Goal: Information Seeking & Learning: Learn about a topic

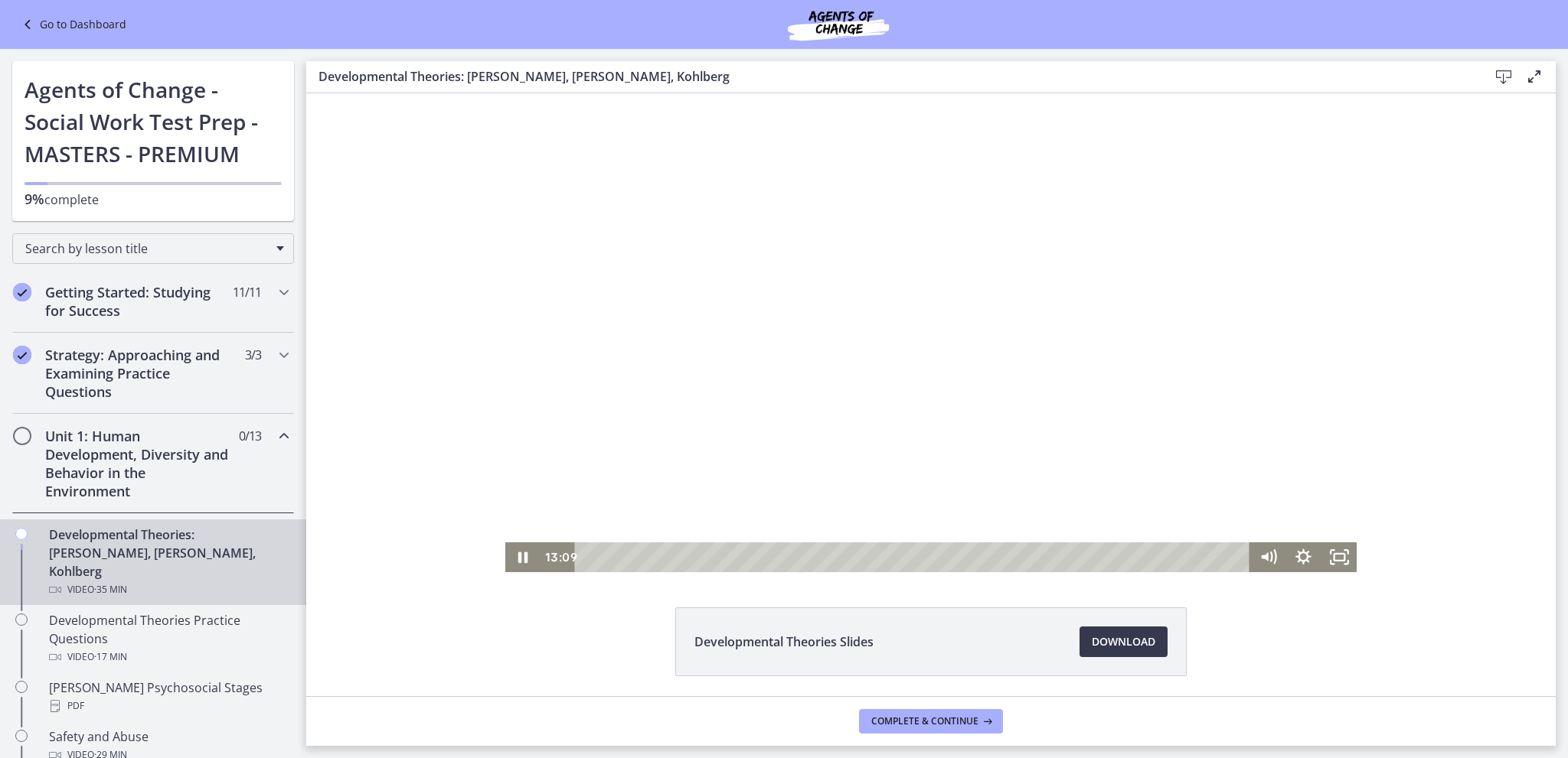
click at [863, 419] on div at bounding box center [931, 333] width 852 height 479
click at [855, 403] on div at bounding box center [931, 333] width 852 height 479
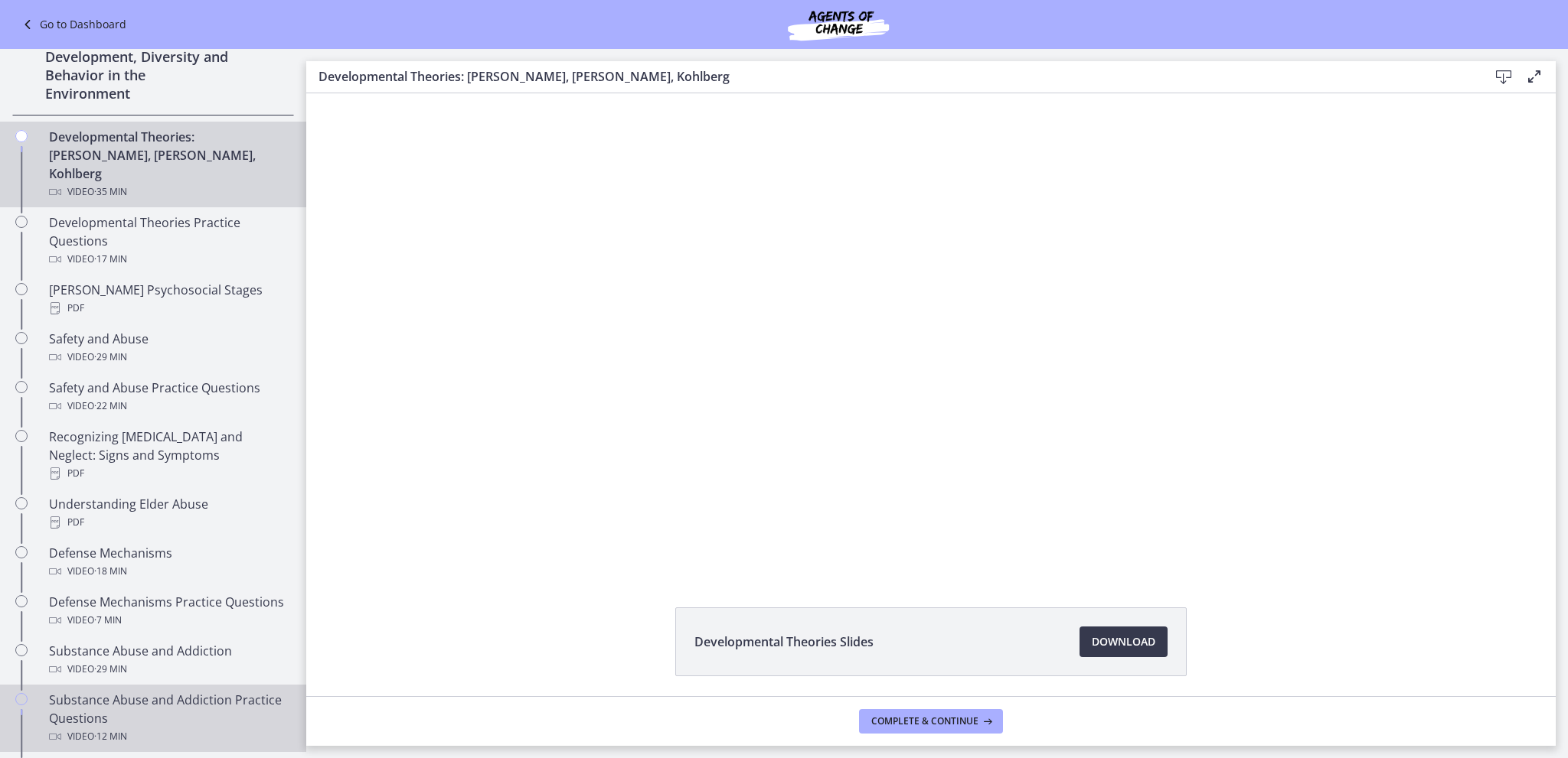
scroll to position [306, 0]
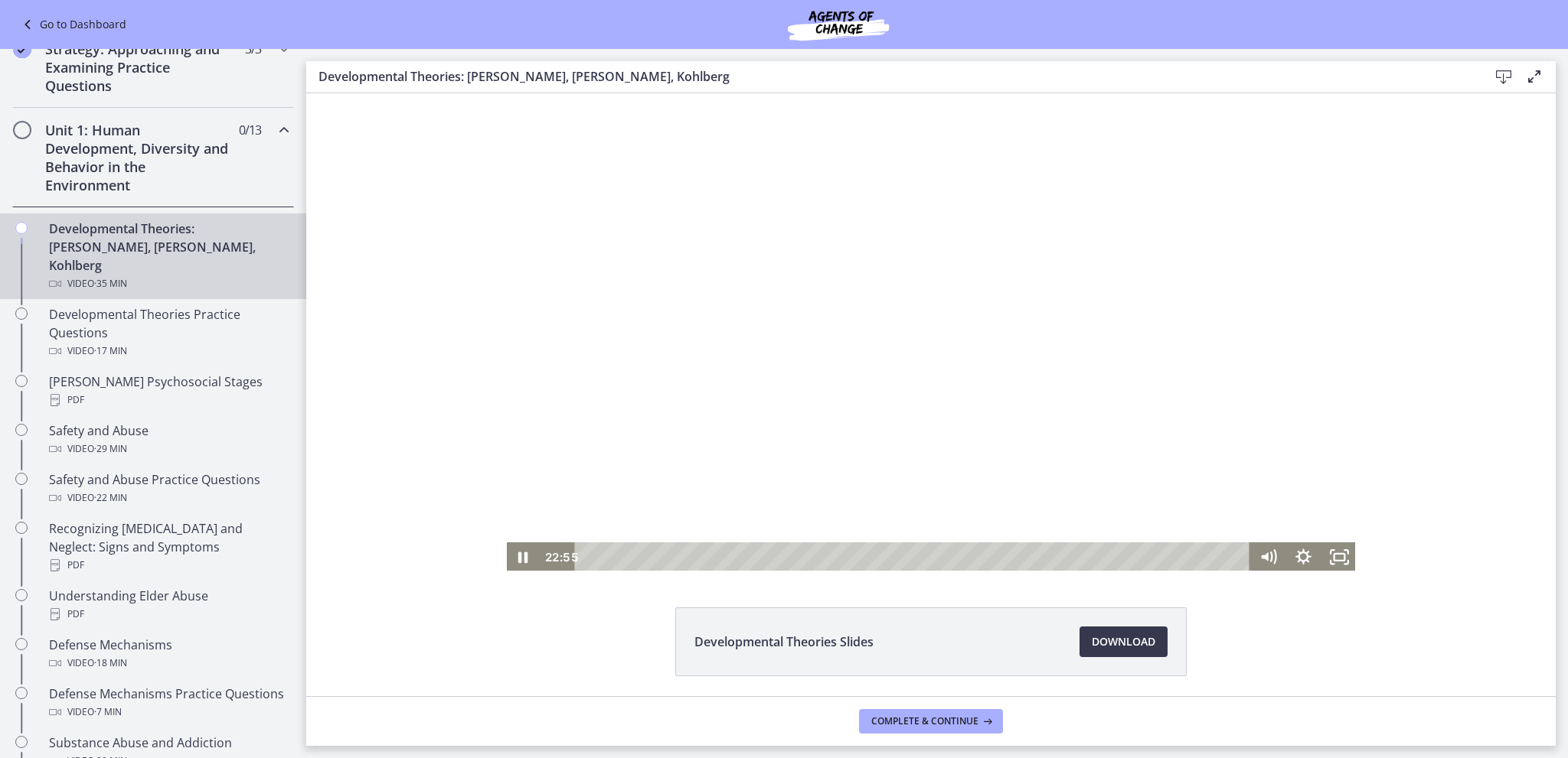
click at [589, 214] on div at bounding box center [931, 333] width 852 height 479
click at [1053, 130] on div at bounding box center [931, 333] width 852 height 479
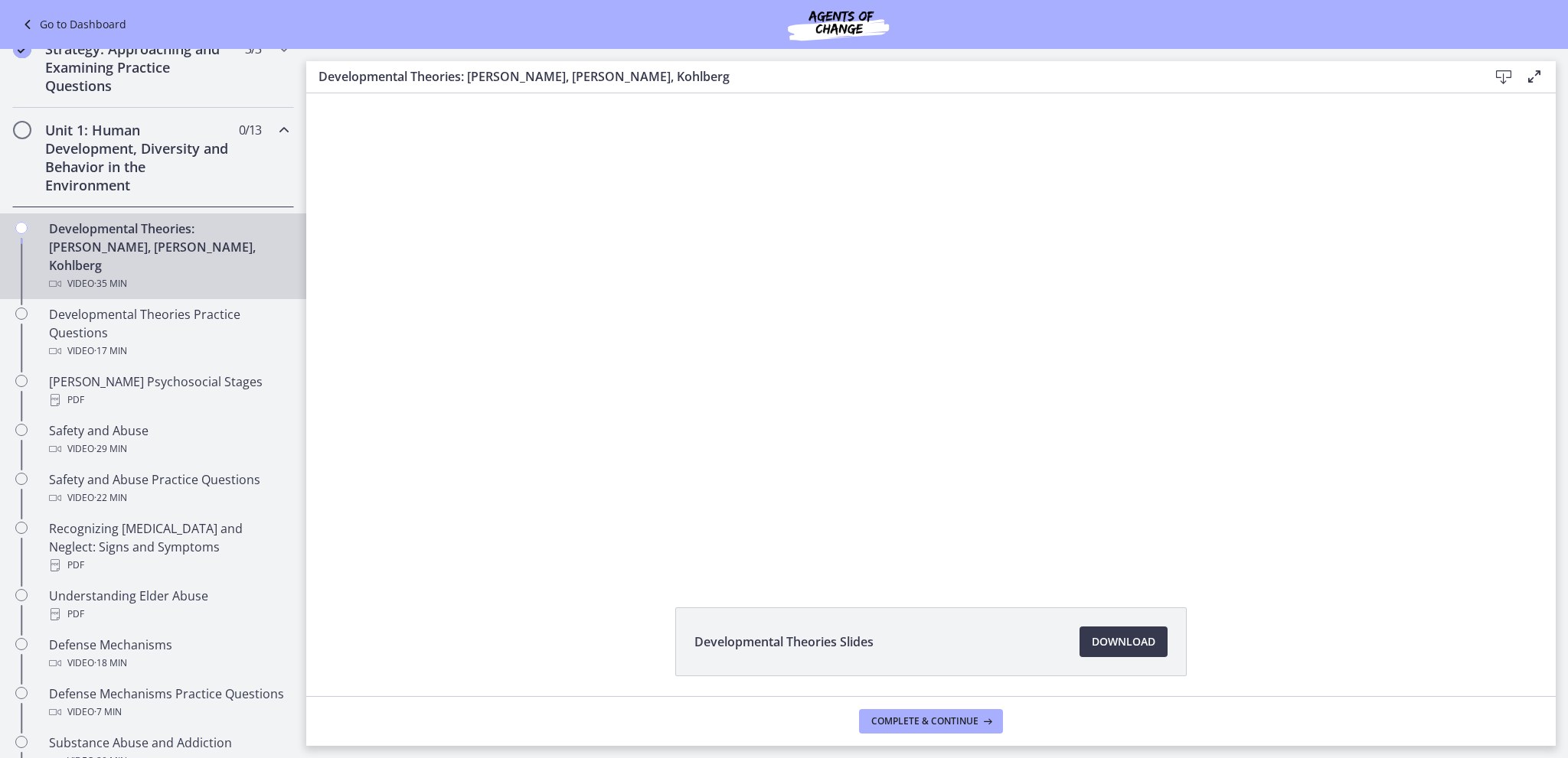
click at [441, 341] on div "Click for sound @keyframes VOLUME_SMALL_WAVE_FLASH { 0% { opacity: 0; } 33% { o…" at bounding box center [930, 333] width 1249 height 479
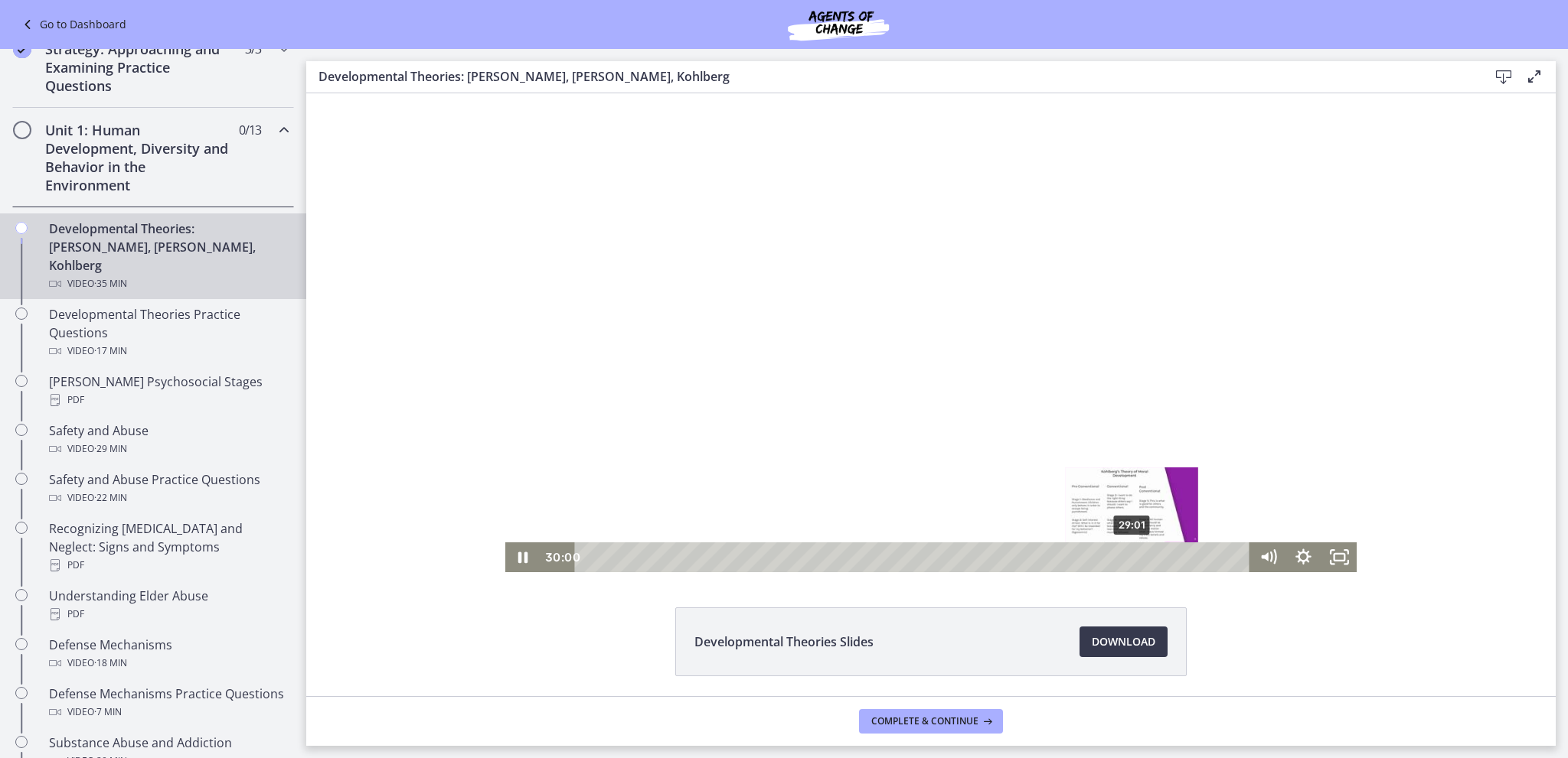
click at [1127, 555] on div "29:01" at bounding box center [914, 558] width 654 height 30
click at [1100, 556] on div "27:35" at bounding box center [914, 558] width 654 height 30
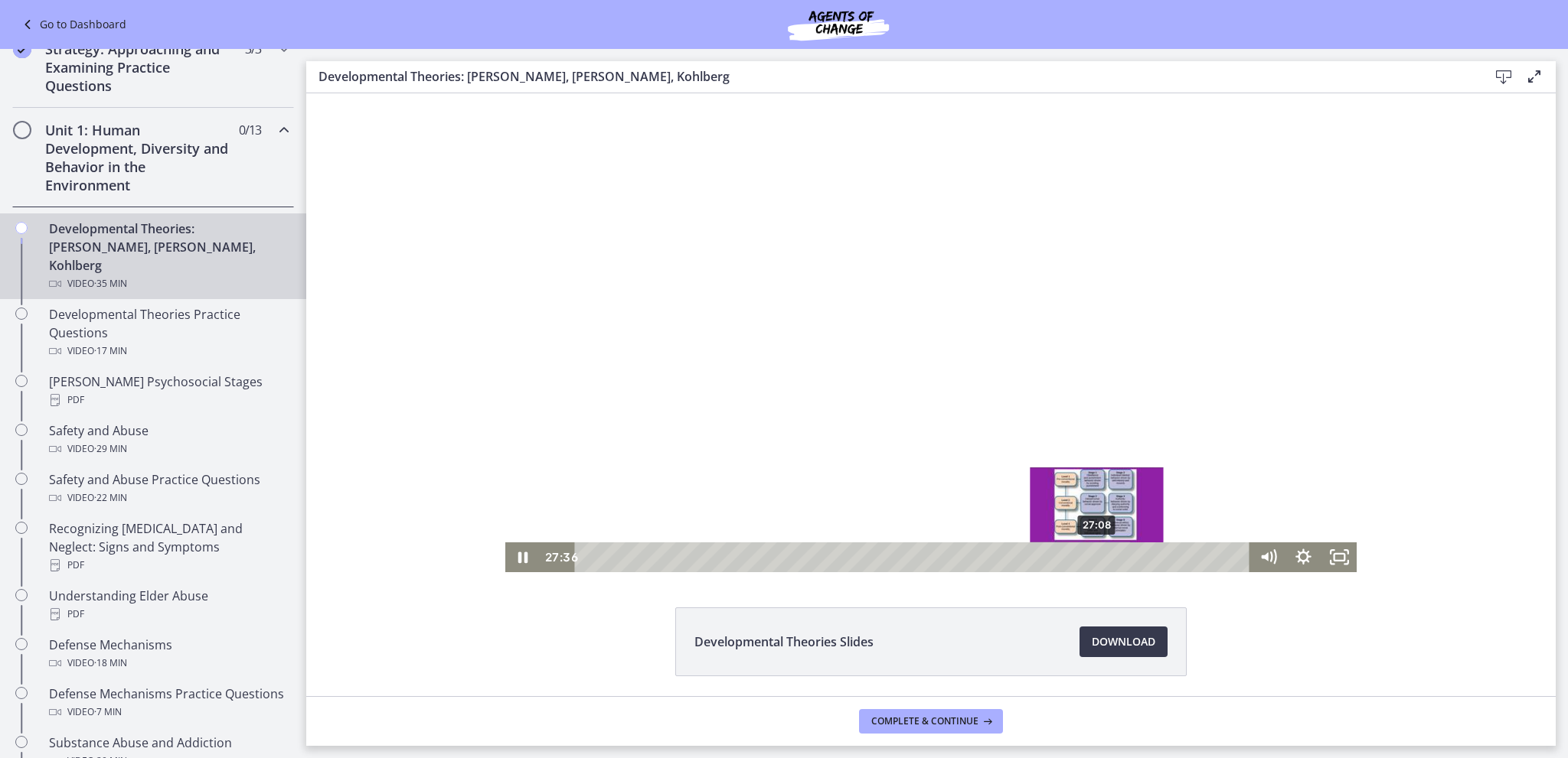
click at [1091, 557] on div "27:08" at bounding box center [914, 558] width 654 height 30
click at [1079, 557] on div "26:29" at bounding box center [914, 558] width 654 height 30
click at [1062, 557] on div "25:33" at bounding box center [914, 558] width 654 height 30
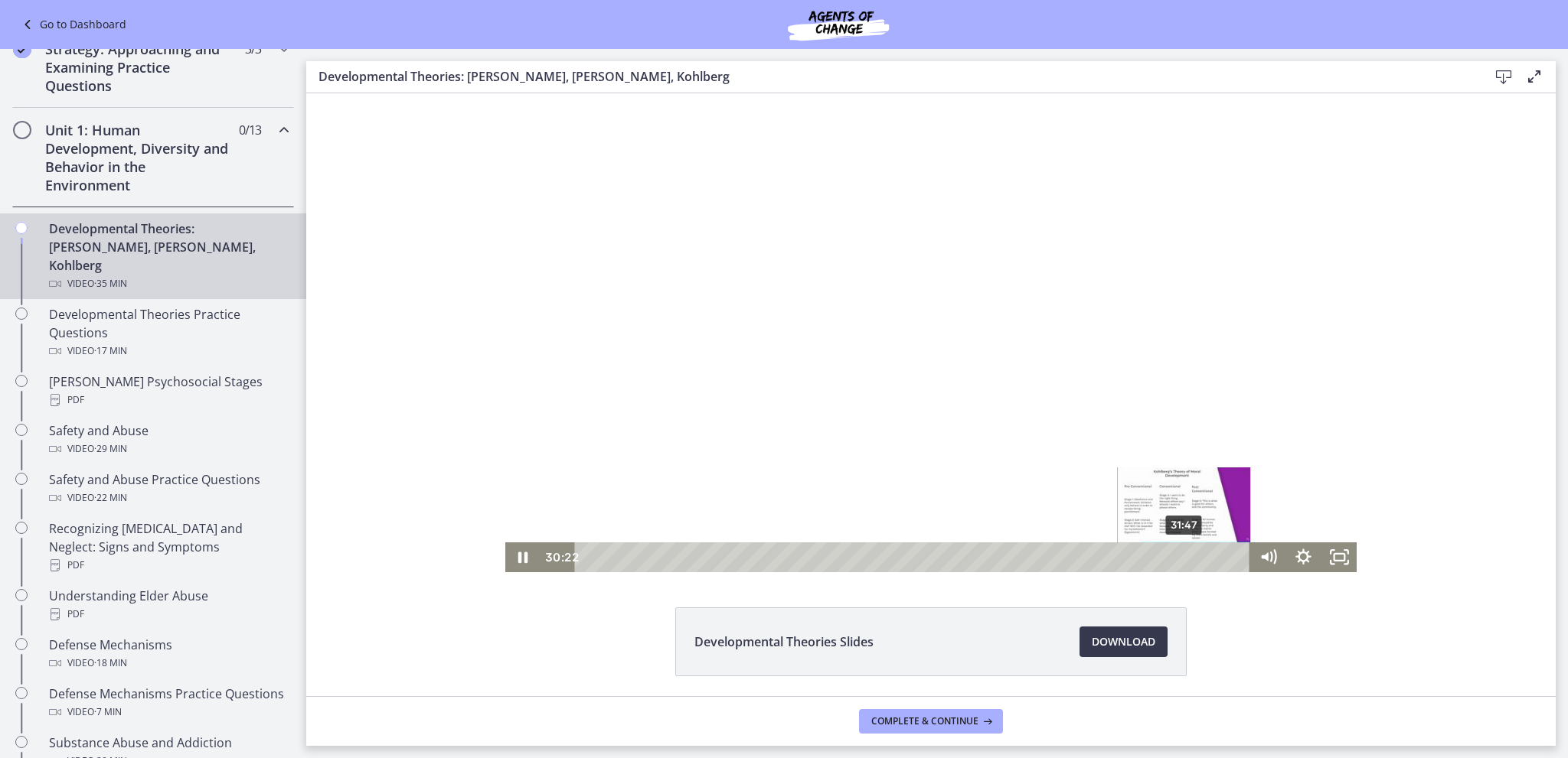
click at [1179, 557] on div "31:47" at bounding box center [914, 558] width 654 height 30
click at [1207, 554] on div "33:15" at bounding box center [914, 558] width 654 height 30
click at [967, 723] on span "Complete & continue" at bounding box center [924, 721] width 107 height 12
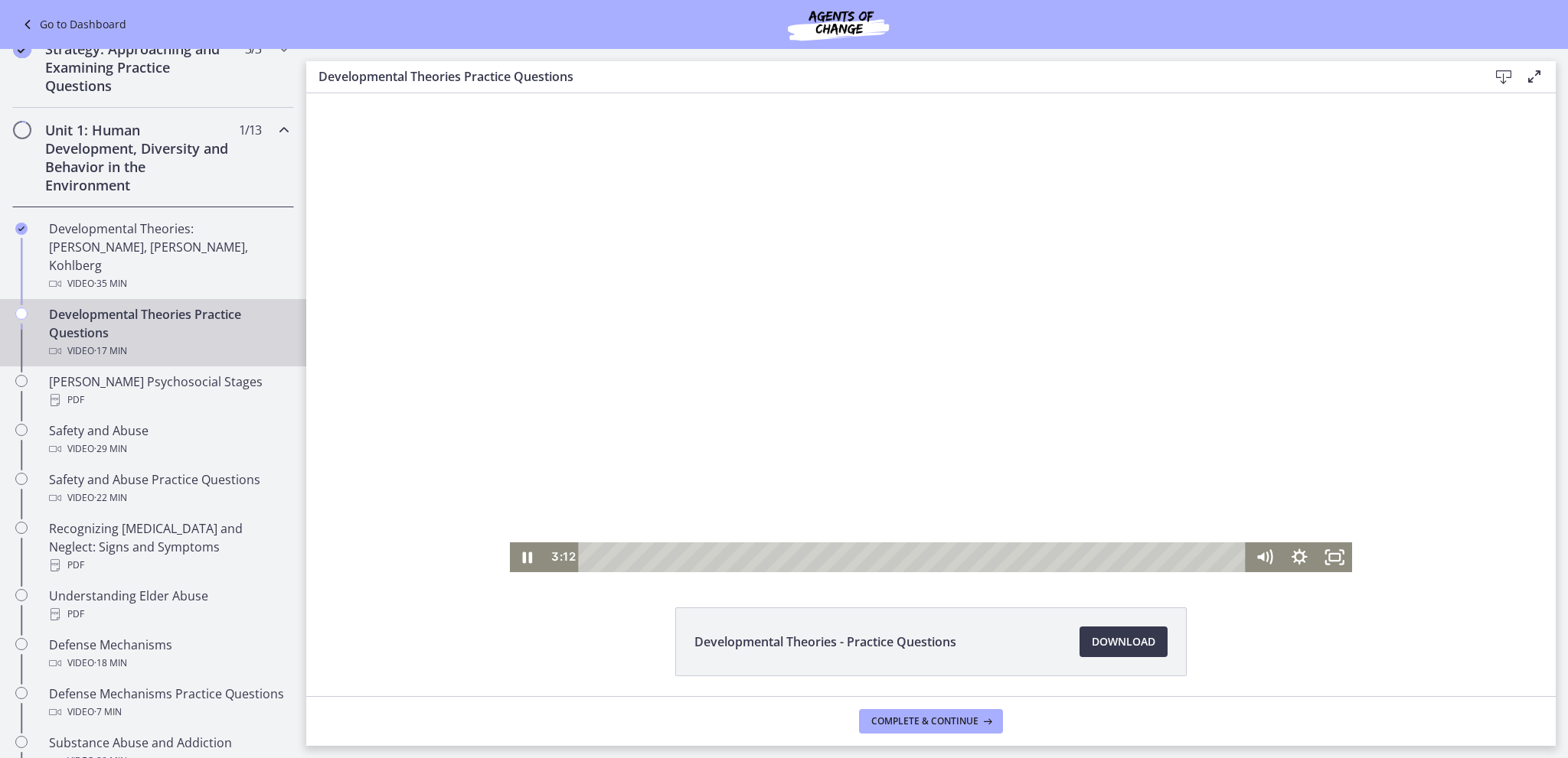
click at [802, 373] on div at bounding box center [931, 333] width 842 height 479
click at [817, 275] on div at bounding box center [931, 333] width 842 height 479
click at [943, 553] on div "9:33" at bounding box center [914, 558] width 646 height 30
click at [939, 555] on div "Playbar" at bounding box center [944, 557] width 10 height 10
click at [933, 557] on div "Playbar" at bounding box center [937, 557] width 10 height 10
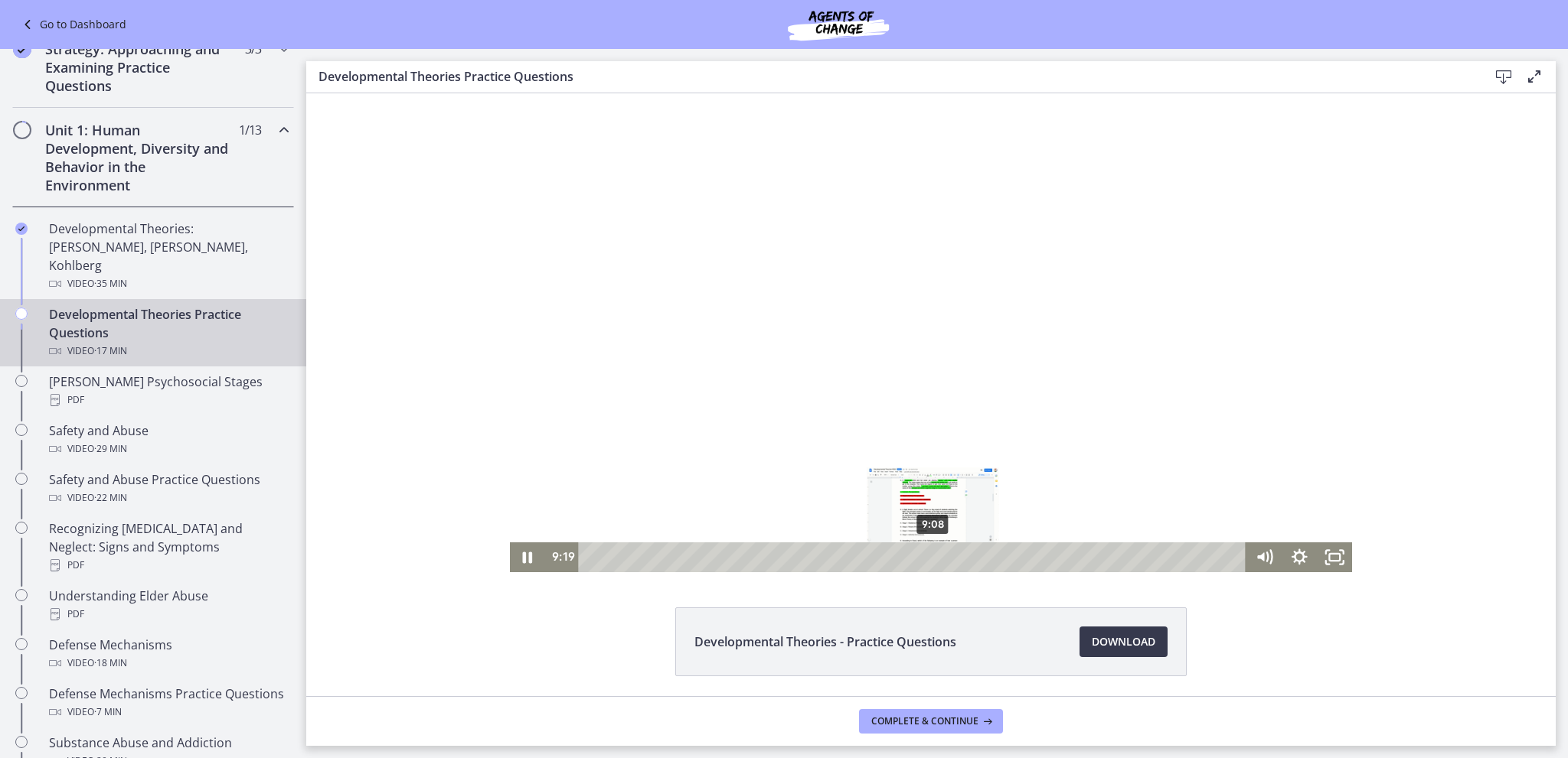
click at [928, 556] on div "9:08" at bounding box center [914, 558] width 646 height 30
click at [928, 555] on div "Playbar" at bounding box center [933, 557] width 10 height 10
click at [923, 555] on div "Playbar" at bounding box center [927, 557] width 10 height 10
click at [915, 555] on div "Playbar" at bounding box center [920, 557] width 10 height 10
click at [916, 556] on div "Playbar" at bounding box center [921, 557] width 10 height 10
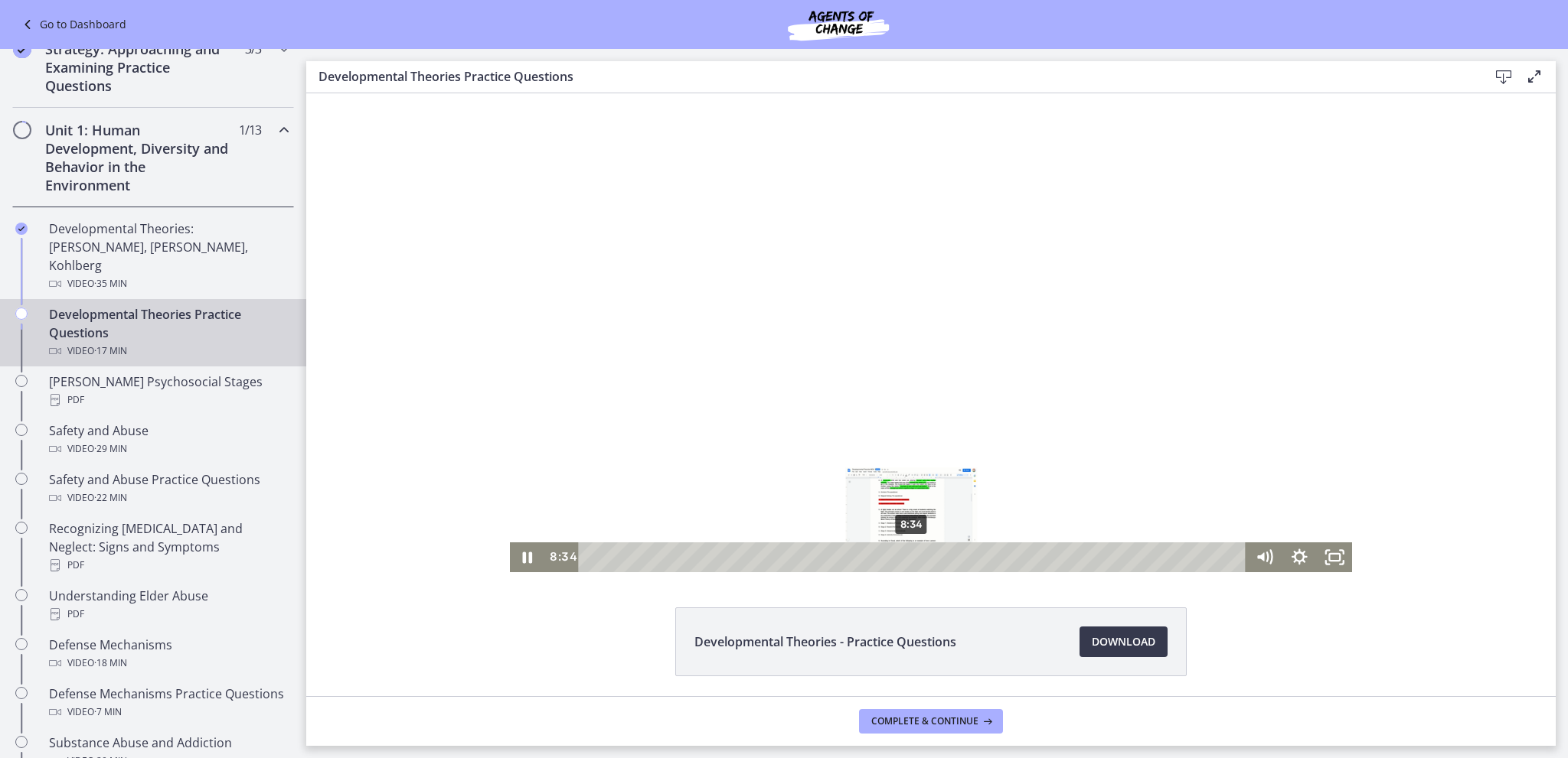
click at [907, 556] on div "Playbar" at bounding box center [911, 557] width 10 height 10
click at [905, 555] on div "Playbar" at bounding box center [909, 557] width 10 height 10
click at [900, 553] on div "Playbar" at bounding box center [905, 557] width 10 height 10
click at [892, 553] on div "Playbar" at bounding box center [896, 557] width 10 height 10
click at [877, 552] on div "7:47" at bounding box center [914, 558] width 646 height 30
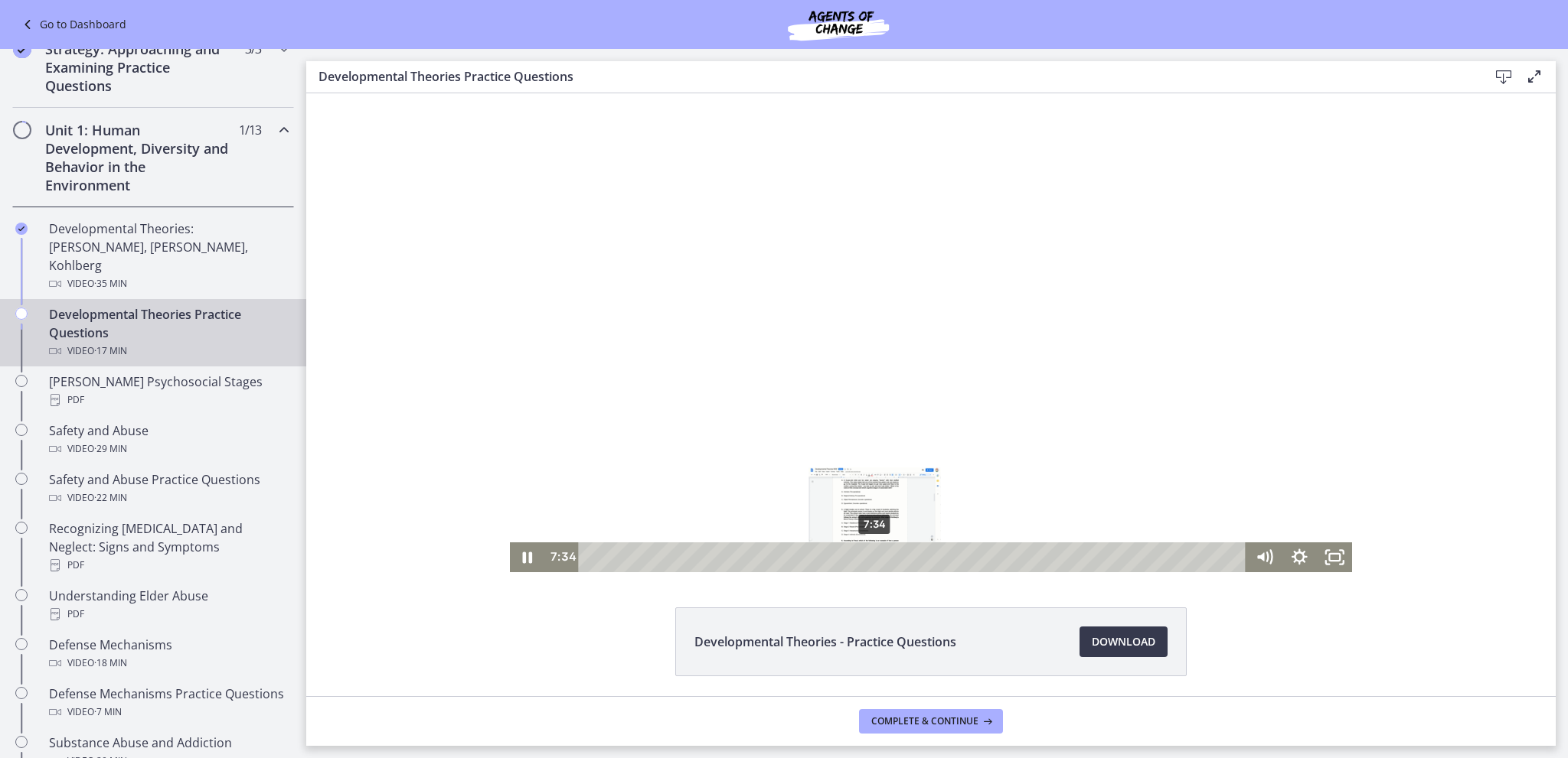
click at [868, 552] on div "7:34" at bounding box center [914, 558] width 646 height 30
click at [957, 558] on div "9:56" at bounding box center [914, 558] width 646 height 30
click at [964, 557] on div "10:06" at bounding box center [914, 558] width 646 height 30
click at [979, 553] on div "10:30" at bounding box center [914, 558] width 646 height 30
click at [988, 556] on div "10:45" at bounding box center [914, 558] width 646 height 30
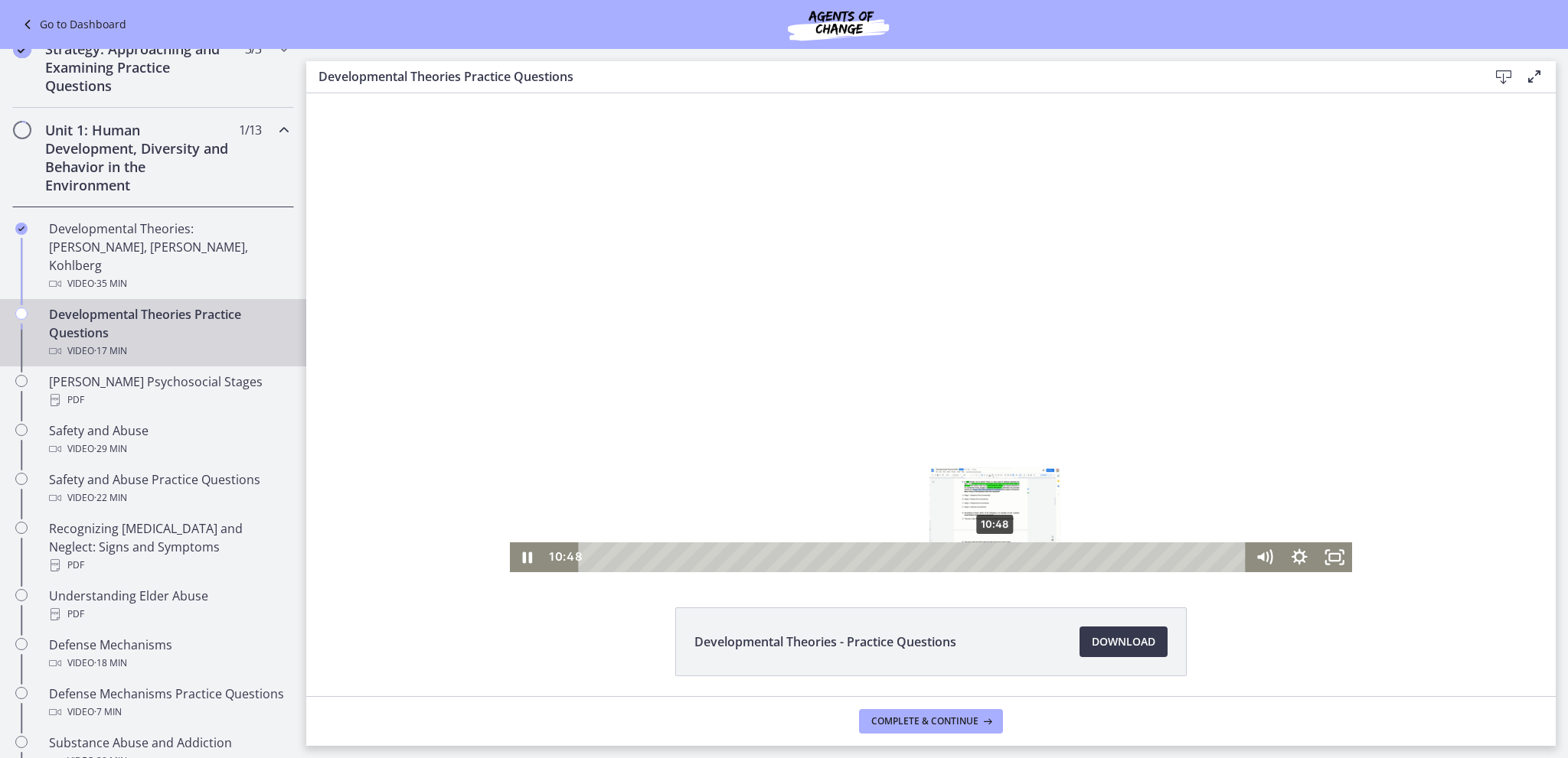
click at [990, 554] on div "Playbar" at bounding box center [994, 557] width 10 height 10
click at [994, 553] on div "10:55" at bounding box center [914, 558] width 646 height 30
click at [998, 553] on div "11:00" at bounding box center [914, 558] width 646 height 30
click at [1012, 555] on div "11:23" at bounding box center [914, 558] width 646 height 30
click at [1021, 556] on div "11:39" at bounding box center [914, 558] width 646 height 30
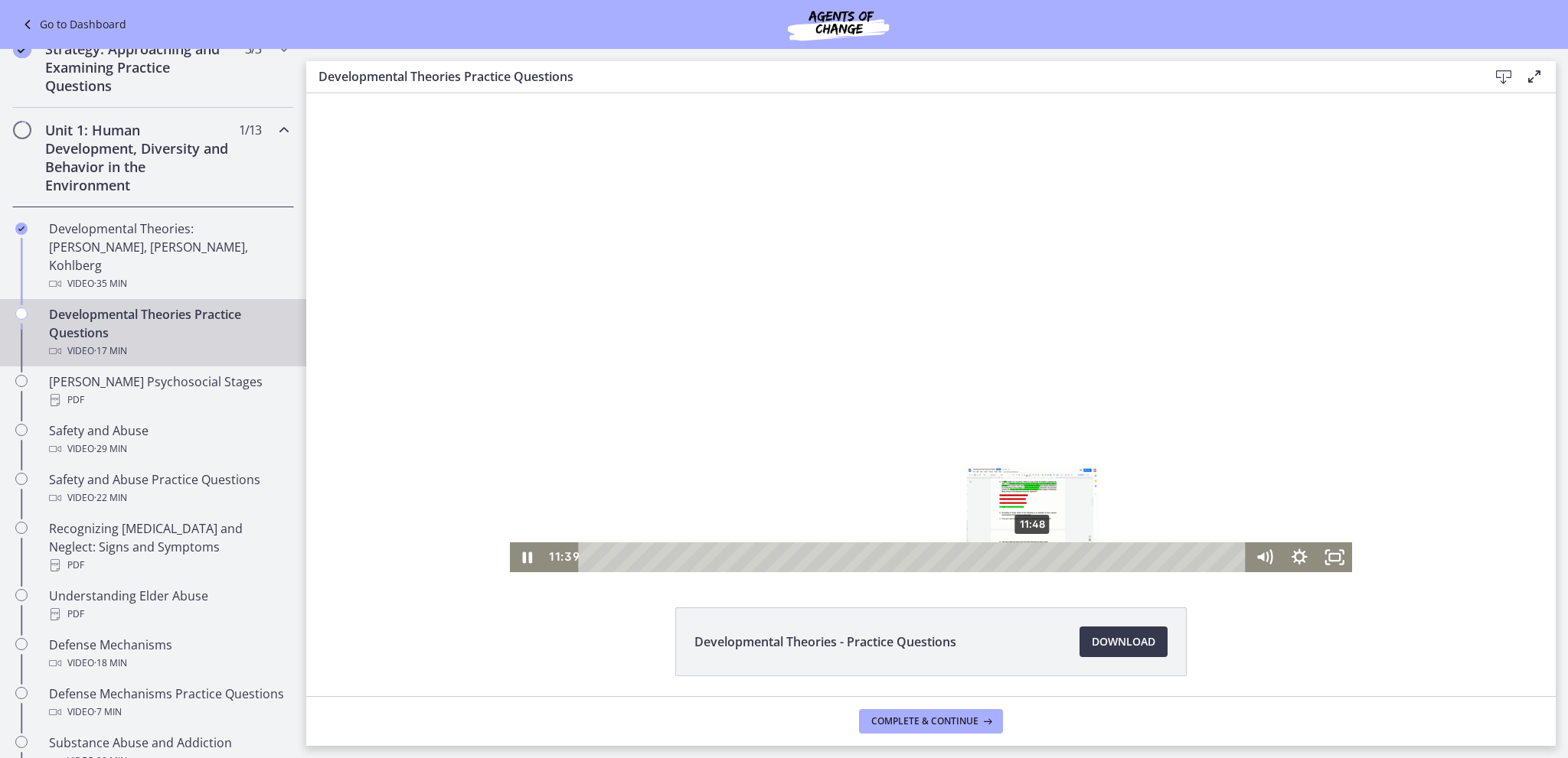
click at [1027, 557] on div "11:48" at bounding box center [914, 558] width 646 height 30
click at [1034, 557] on div "12:00" at bounding box center [914, 558] width 646 height 30
click at [1064, 558] on div "Playbar" at bounding box center [1065, 557] width 10 height 10
click at [1068, 558] on div "12:53" at bounding box center [914, 558] width 646 height 30
click at [1071, 557] on div "Playbar" at bounding box center [1075, 557] width 10 height 10
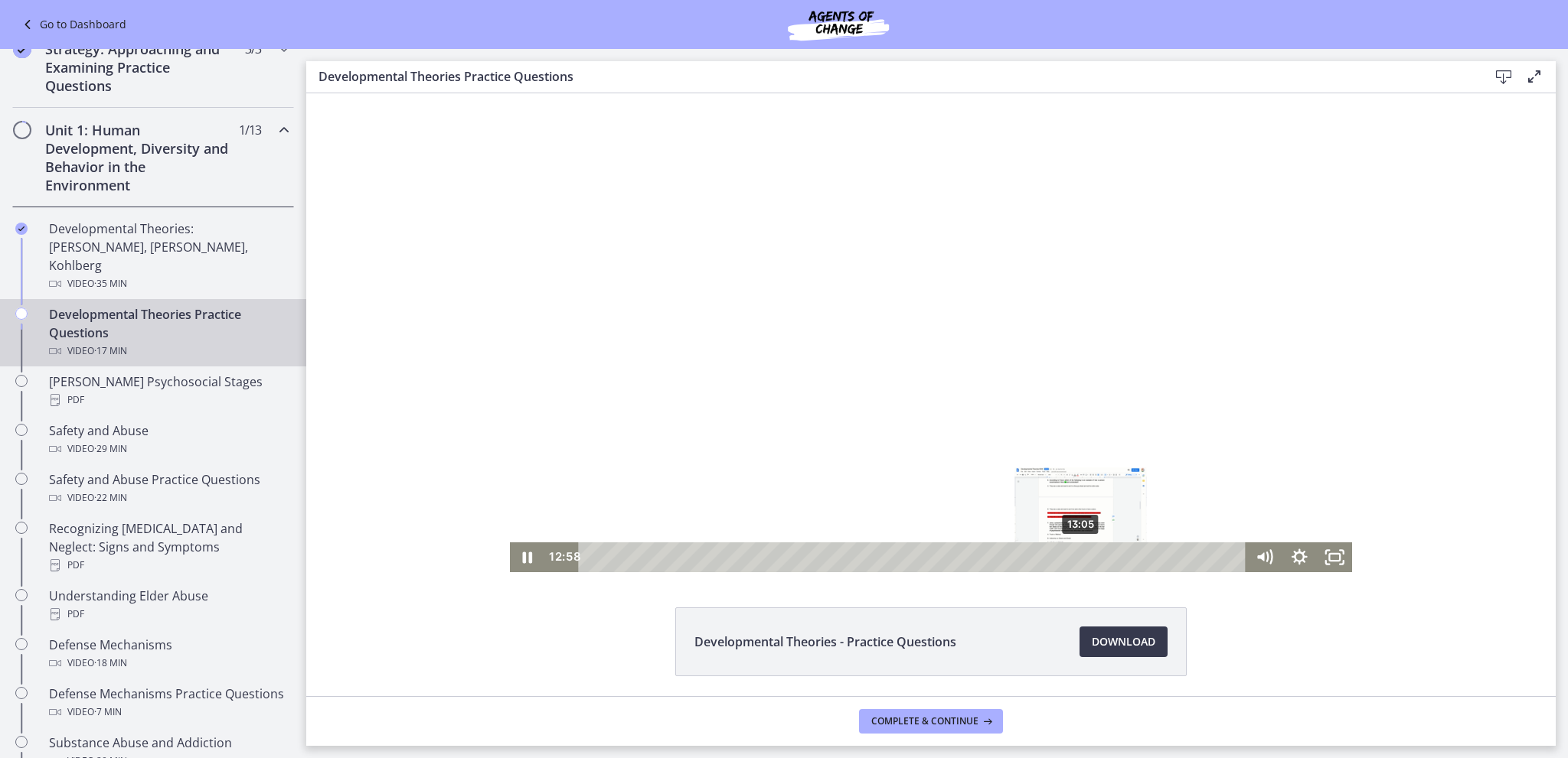
click at [1076, 557] on div "13:05" at bounding box center [914, 558] width 646 height 30
click at [1078, 557] on div "Playbar" at bounding box center [1083, 557] width 10 height 10
click at [1083, 557] on div "13:17" at bounding box center [914, 558] width 646 height 30
click at [1090, 554] on div "13:28" at bounding box center [914, 558] width 646 height 30
click at [1130, 553] on div "14:32" at bounding box center [914, 558] width 646 height 30
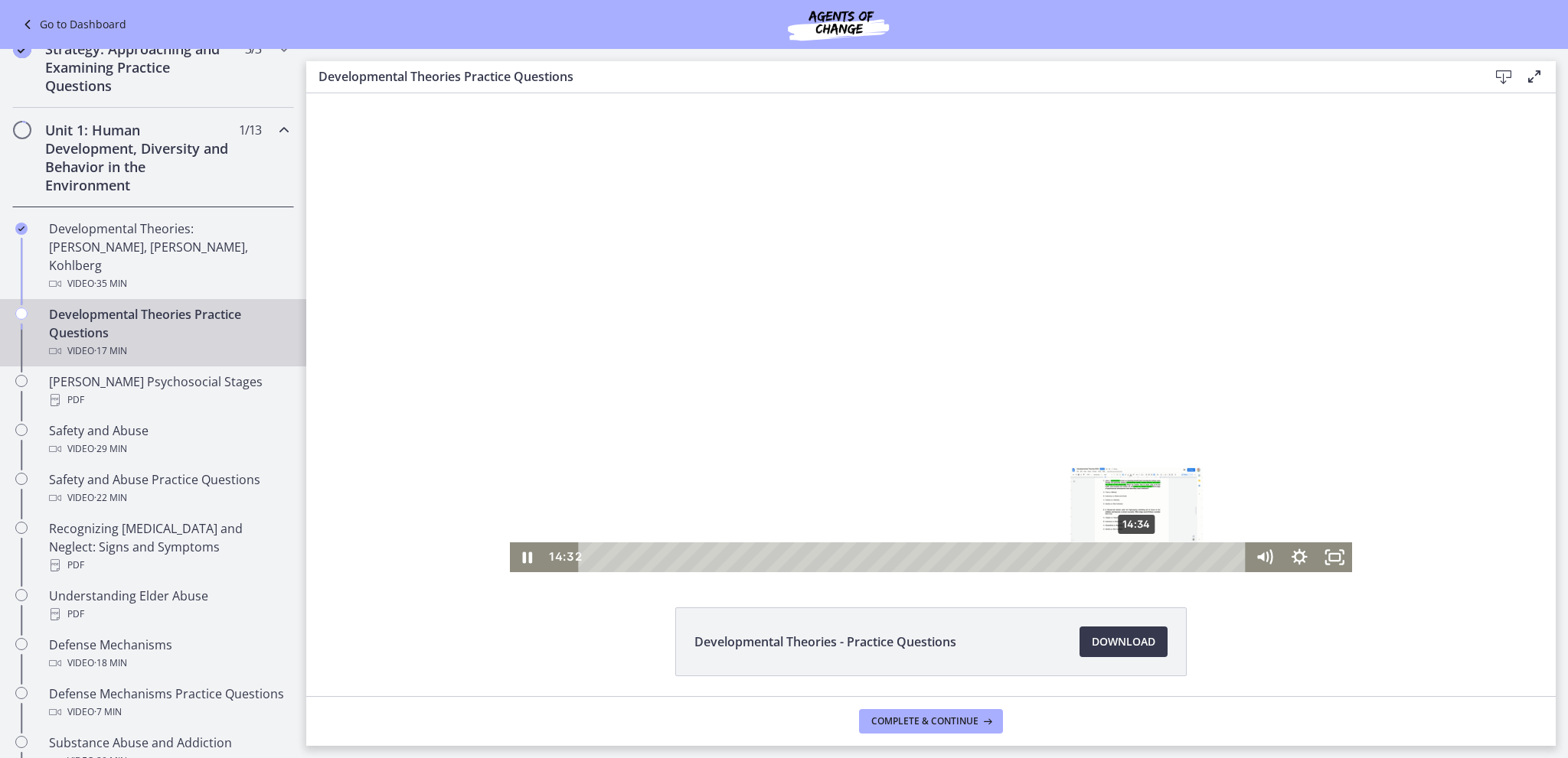
click at [1132, 553] on div "14:34" at bounding box center [914, 558] width 646 height 30
click at [1137, 553] on div "14:42" at bounding box center [914, 558] width 646 height 30
click at [1138, 553] on div "Playbar" at bounding box center [1142, 557] width 10 height 10
click at [1142, 553] on div "14:50" at bounding box center [914, 558] width 646 height 30
click at [1167, 556] on div "15:32" at bounding box center [914, 558] width 646 height 30
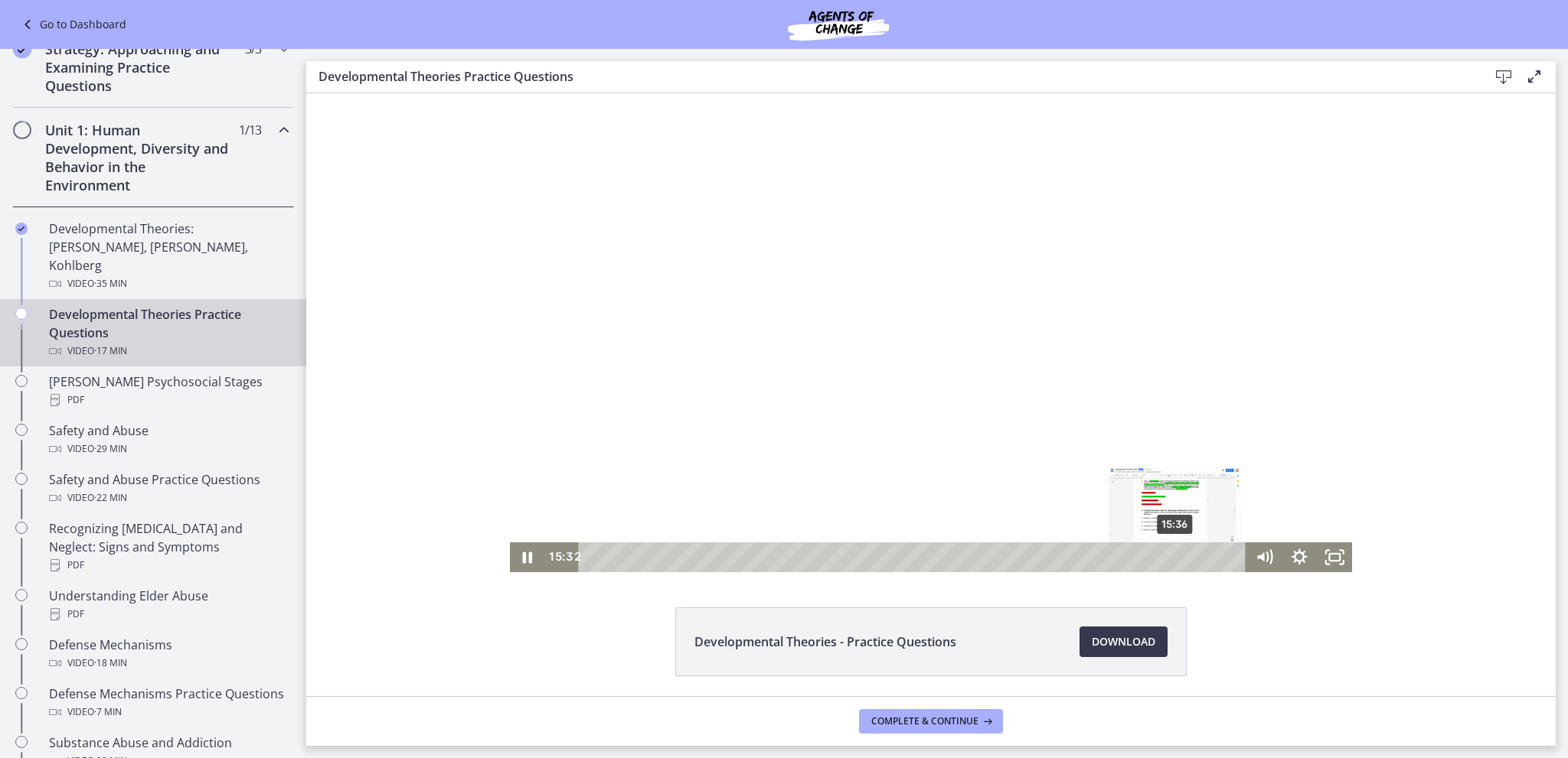
click at [1170, 556] on div "Playbar" at bounding box center [1172, 557] width 10 height 10
click at [1177, 553] on div "15:48" at bounding box center [914, 558] width 646 height 30
click at [1196, 552] on div "16:16" at bounding box center [914, 558] width 646 height 30
click at [1200, 552] on div "16:22" at bounding box center [914, 558] width 646 height 30
click at [1201, 552] on div "16:27" at bounding box center [914, 558] width 646 height 30
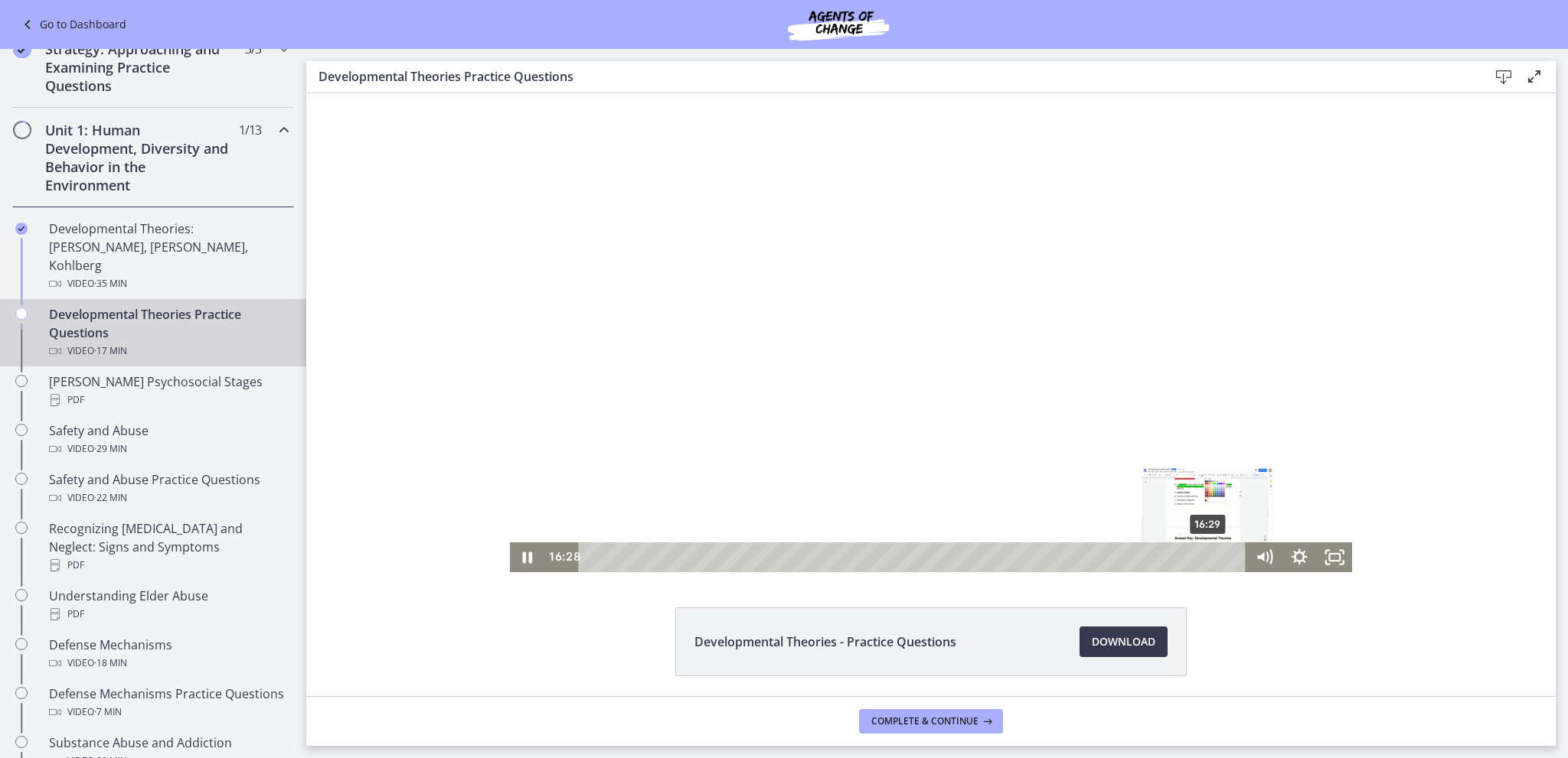
click at [1204, 552] on div "16:29" at bounding box center [914, 558] width 646 height 30
click at [1206, 557] on div "Playbar" at bounding box center [1210, 557] width 10 height 10
click at [1209, 557] on div "Playbar" at bounding box center [1211, 557] width 10 height 10
click at [1210, 557] on div "Playbar" at bounding box center [1214, 557] width 10 height 10
click at [1212, 557] on div "Playbar" at bounding box center [1214, 557] width 10 height 10
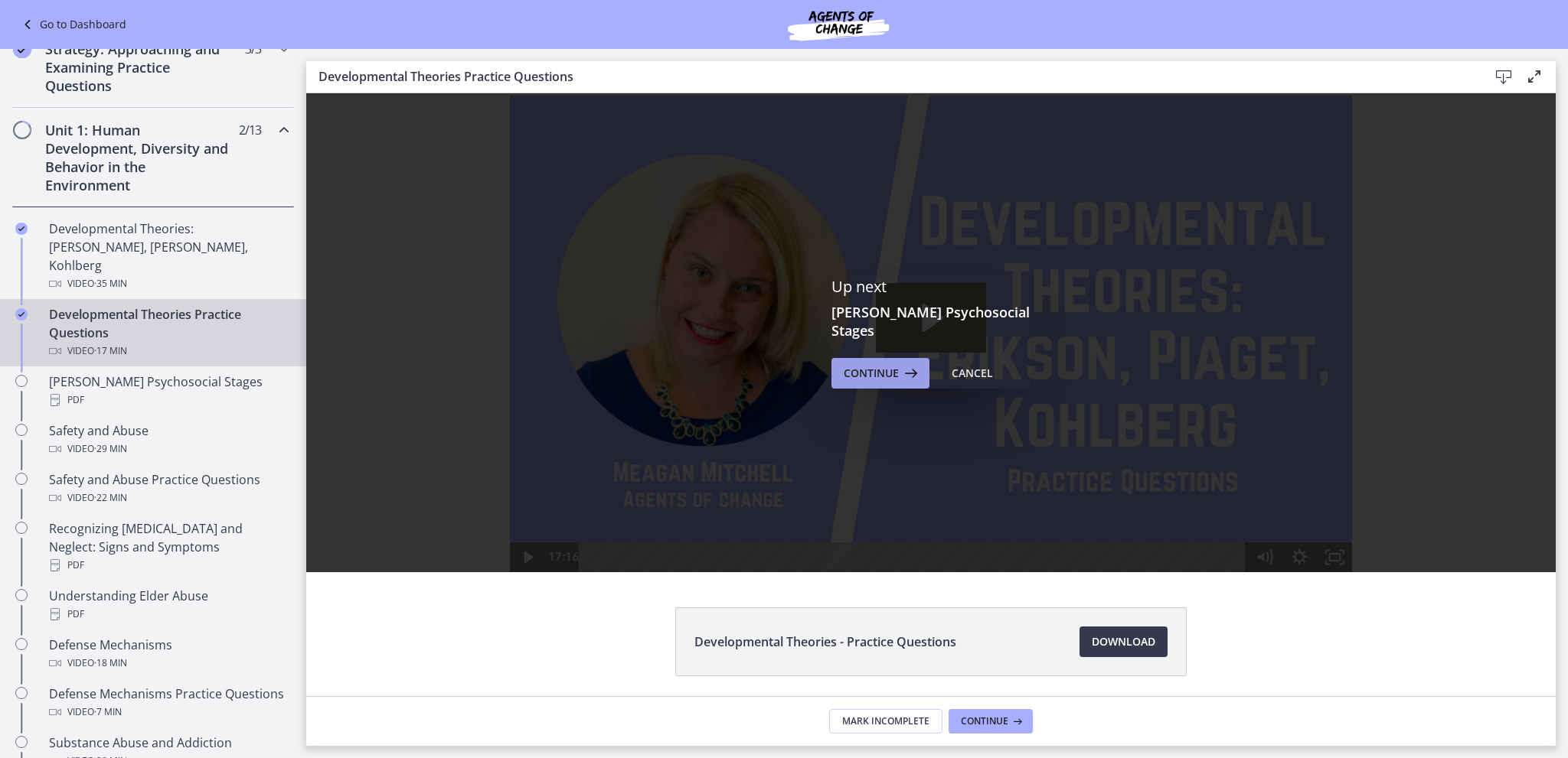
click at [863, 369] on span "Continue" at bounding box center [870, 374] width 55 height 19
